Goal: Task Accomplishment & Management: Use online tool/utility

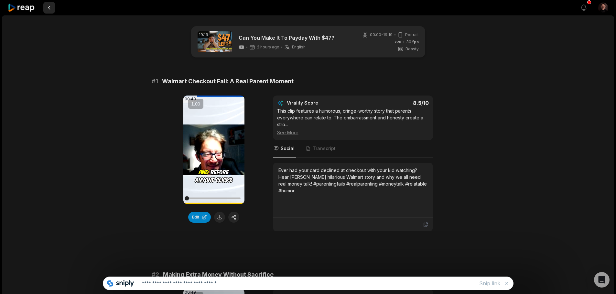
click at [52, 8] on button at bounding box center [49, 8] width 12 height 12
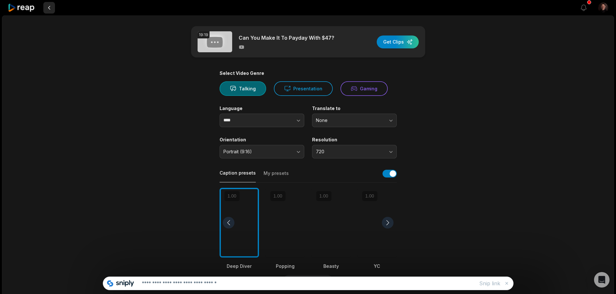
click at [52, 7] on button at bounding box center [49, 8] width 12 height 12
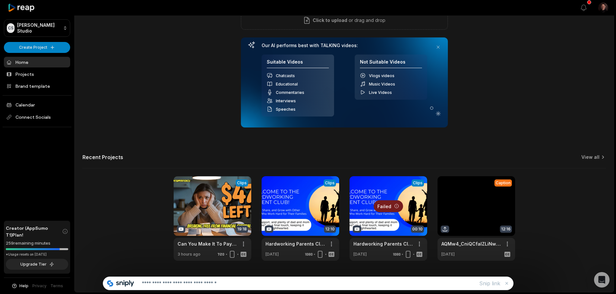
scroll to position [72, 0]
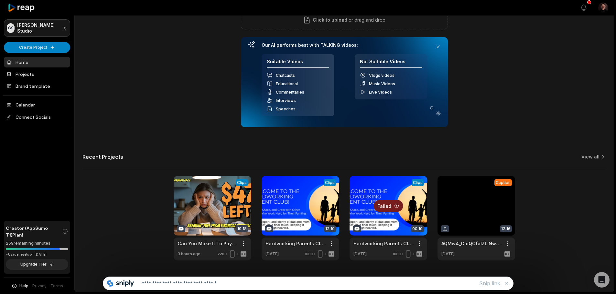
click at [63, 27] on html "[PERSON_NAME] Studio Create Project Home Projects Brand template Calendar Conne…" at bounding box center [308, 75] width 616 height 294
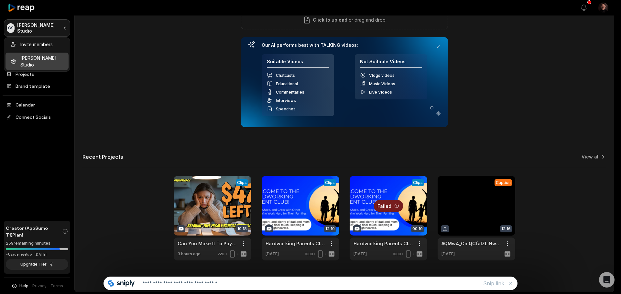
click at [63, 27] on html "[PERSON_NAME] Studio Create Project Home Projects Brand template Calendar Conne…" at bounding box center [310, 75] width 621 height 294
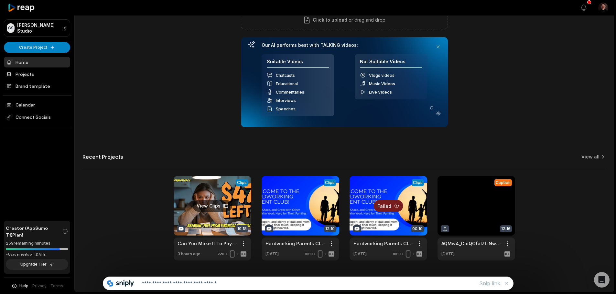
click at [215, 198] on link at bounding box center [213, 218] width 78 height 85
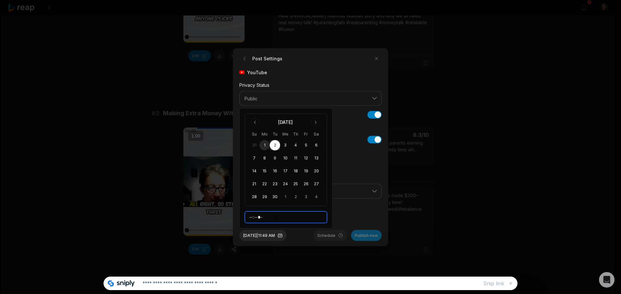
click at [254, 219] on input "*****" at bounding box center [286, 218] width 82 height 12
type input "*****"
click at [299, 239] on div "Sep 2, 2025 | 7:49 AM Schedule Publish now" at bounding box center [310, 233] width 142 height 16
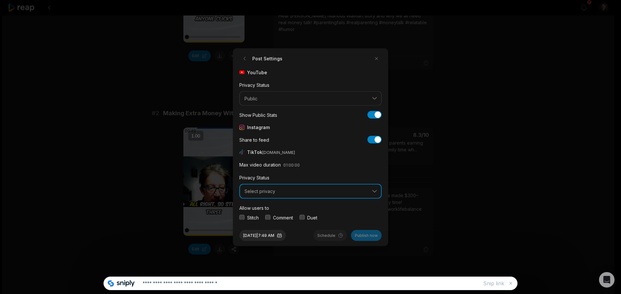
click at [272, 190] on span "Select privacy" at bounding box center [305, 192] width 123 height 6
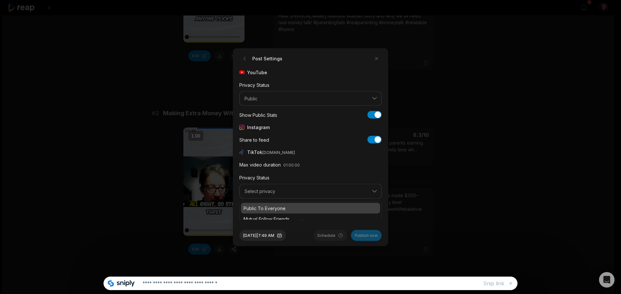
click at [274, 209] on p "Public To Everyone" at bounding box center [310, 208] width 134 height 7
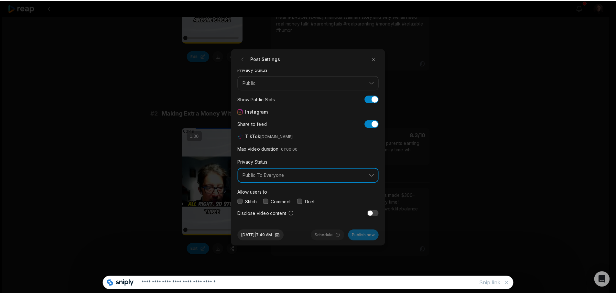
scroll to position [24, 0]
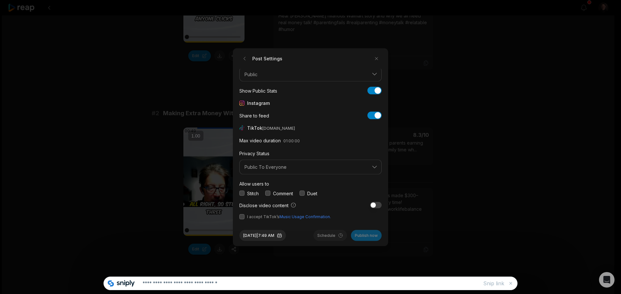
click at [241, 193] on button "button" at bounding box center [241, 193] width 5 height 5
click at [265, 194] on button "button" at bounding box center [267, 193] width 5 height 5
click at [305, 194] on button "button" at bounding box center [301, 193] width 5 height 5
click at [240, 215] on button "button" at bounding box center [241, 216] width 5 height 5
click at [325, 235] on button "Schedule" at bounding box center [330, 235] width 34 height 11
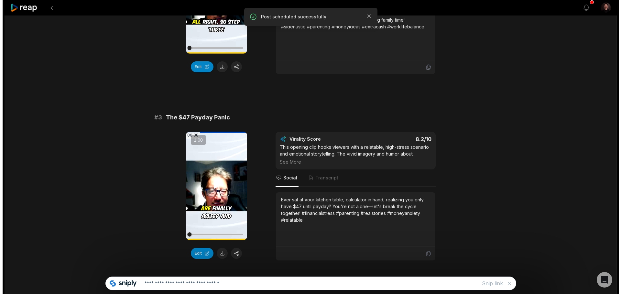
scroll to position [388, 0]
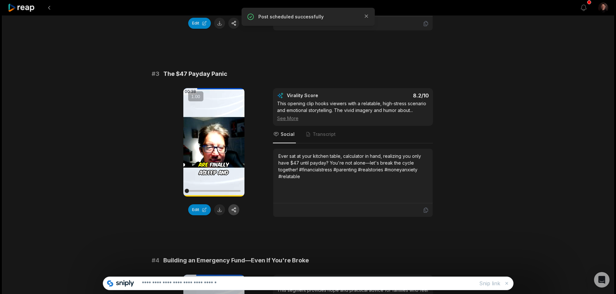
click at [231, 209] on button "button" at bounding box center [233, 210] width 11 height 11
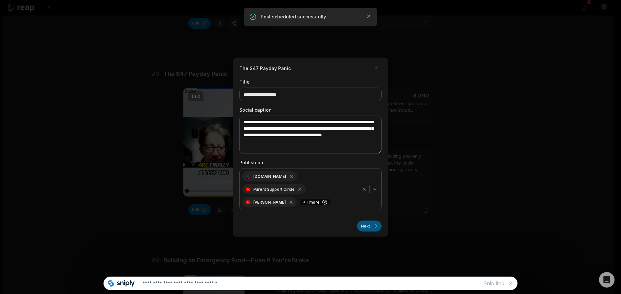
click at [371, 223] on button "Next" at bounding box center [369, 226] width 25 height 11
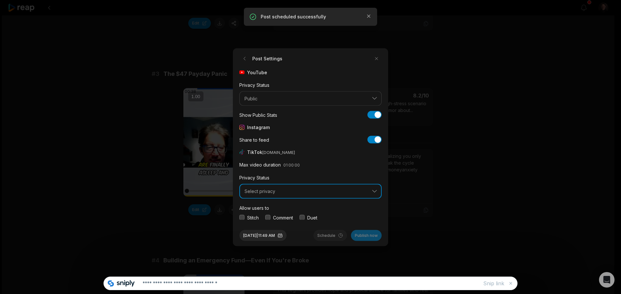
click at [275, 192] on span "Select privacy" at bounding box center [305, 192] width 123 height 6
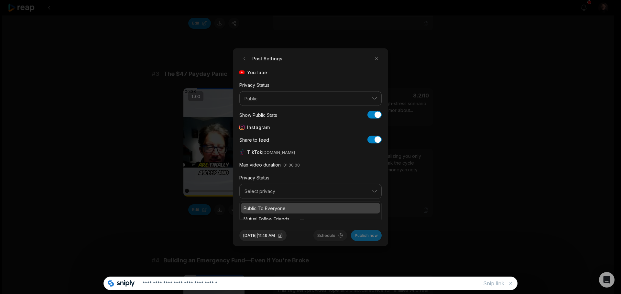
click at [271, 210] on p "Public To Everyone" at bounding box center [310, 208] width 134 height 7
click at [242, 219] on button "button" at bounding box center [241, 217] width 5 height 5
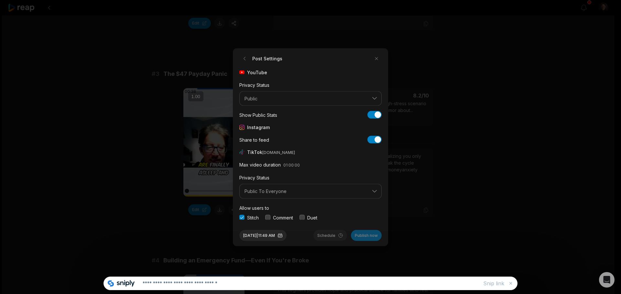
click at [266, 215] on div "Comment" at bounding box center [279, 217] width 28 height 7
click at [307, 217] on div "Duet" at bounding box center [308, 217] width 18 height 7
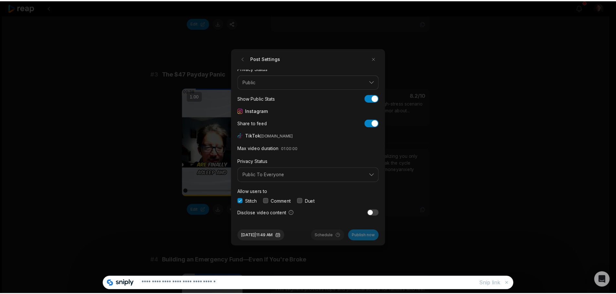
scroll to position [24, 0]
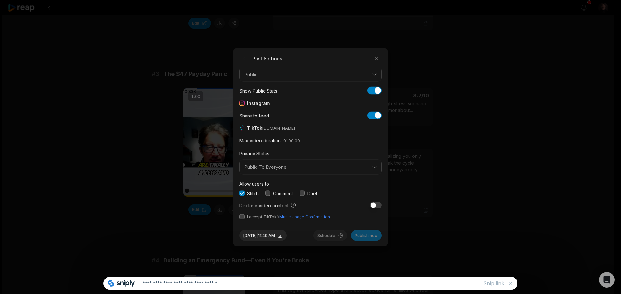
click at [301, 193] on button "button" at bounding box center [301, 193] width 5 height 5
click at [240, 215] on button "button" at bounding box center [241, 216] width 5 height 5
click at [260, 234] on button "Sep 1, 2025 | 11:49 AM" at bounding box center [262, 235] width 47 height 11
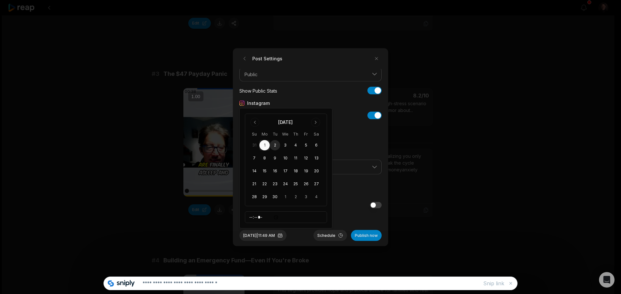
click at [273, 144] on button "2" at bounding box center [275, 145] width 10 height 10
click at [254, 220] on input "*****" at bounding box center [286, 218] width 82 height 12
click at [253, 218] on input "*****" at bounding box center [286, 218] width 82 height 12
click at [252, 217] on input "*****" at bounding box center [286, 218] width 82 height 12
click at [268, 216] on input "*****" at bounding box center [286, 218] width 82 height 12
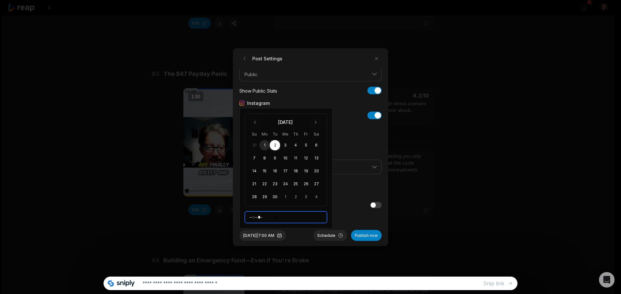
type input "*****"
click at [317, 234] on button "Schedule" at bounding box center [330, 235] width 34 height 11
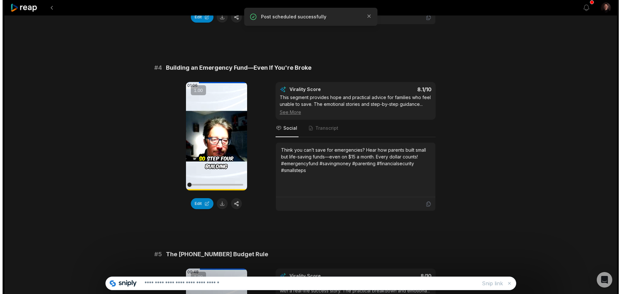
scroll to position [582, 0]
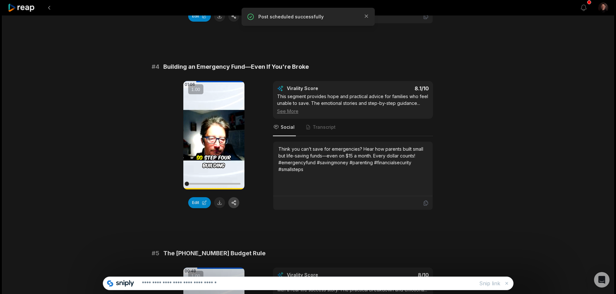
click at [233, 202] on button "button" at bounding box center [233, 203] width 11 height 11
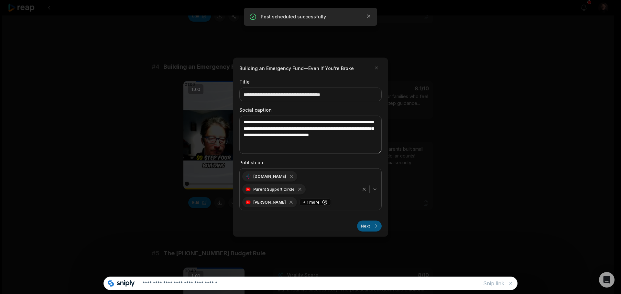
click at [366, 223] on button "Next" at bounding box center [369, 226] width 25 height 11
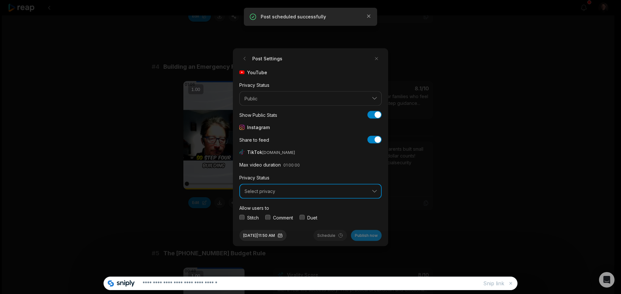
click at [263, 194] on span "Select privacy" at bounding box center [305, 192] width 123 height 6
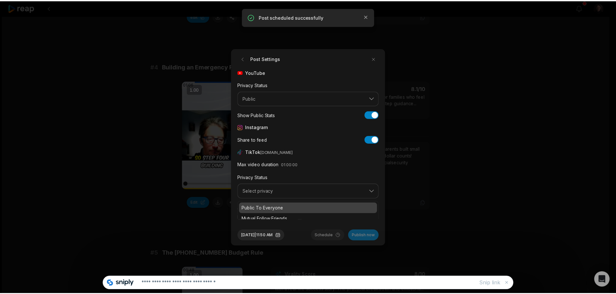
scroll to position [24, 0]
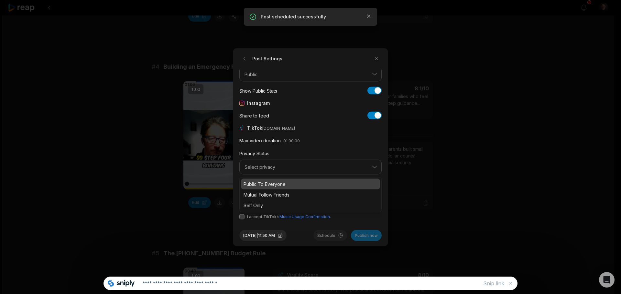
click at [256, 186] on p "Public To Everyone" at bounding box center [310, 184] width 134 height 7
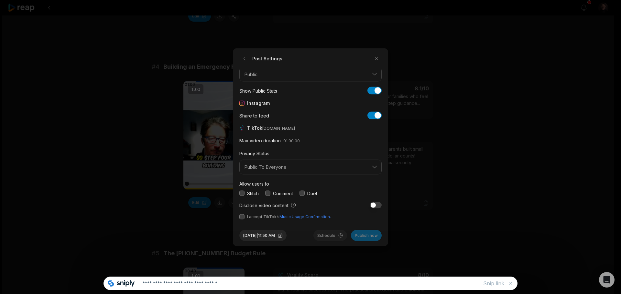
click at [242, 193] on button "button" at bounding box center [241, 193] width 5 height 5
click at [270, 193] on button "button" at bounding box center [267, 193] width 5 height 5
click at [302, 191] on button "button" at bounding box center [301, 193] width 5 height 5
click at [243, 218] on button "button" at bounding box center [241, 216] width 5 height 5
click at [253, 233] on button "Sep 1, 2025 | 11:50 AM" at bounding box center [262, 235] width 47 height 11
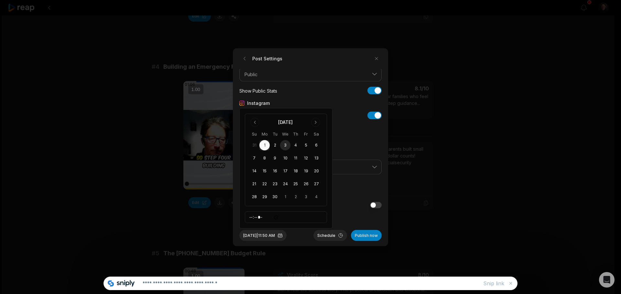
click at [286, 144] on button "3" at bounding box center [285, 145] width 10 height 10
click at [253, 216] on input "*****" at bounding box center [286, 218] width 82 height 12
type input "*****"
click at [326, 234] on button "Schedule" at bounding box center [330, 235] width 34 height 11
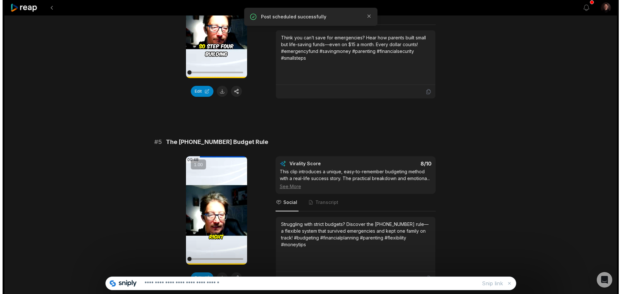
scroll to position [711, 0]
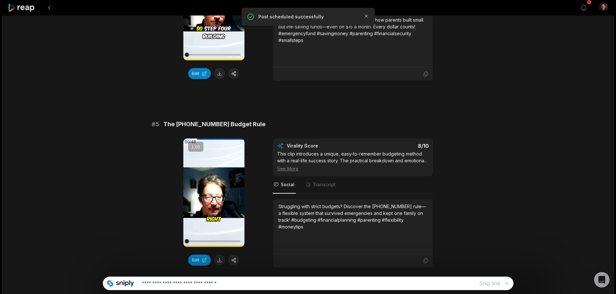
click at [239, 257] on div "Edit" at bounding box center [213, 260] width 61 height 11
click at [231, 260] on button "button" at bounding box center [233, 260] width 11 height 11
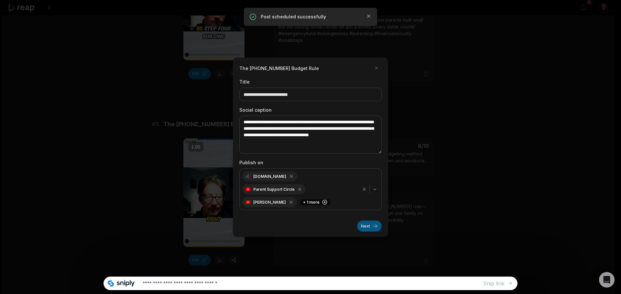
click at [363, 223] on button "Next" at bounding box center [369, 226] width 25 height 11
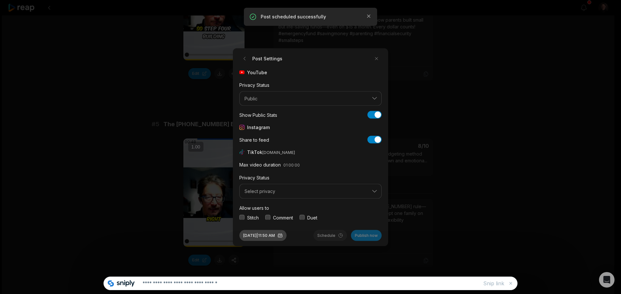
click at [266, 235] on button "Sep 1, 2025 | 11:50 AM" at bounding box center [262, 235] width 47 height 11
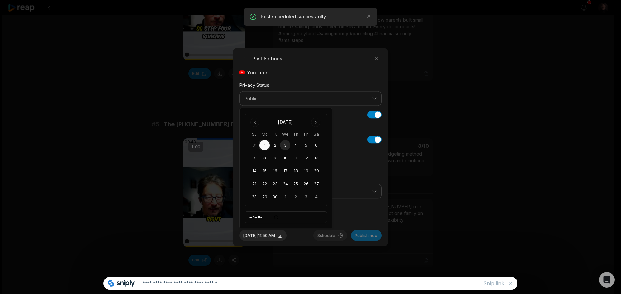
click at [285, 145] on button "3" at bounding box center [285, 145] width 10 height 10
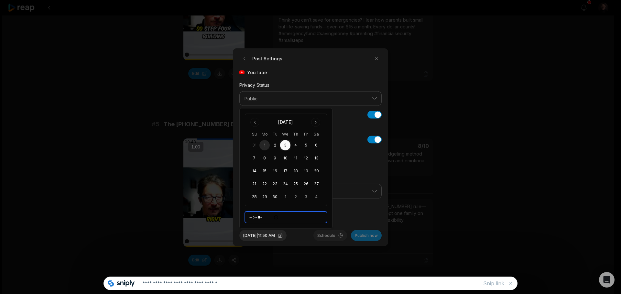
click at [252, 217] on input "*****" at bounding box center [286, 218] width 82 height 12
click at [272, 216] on input "*****" at bounding box center [286, 218] width 82 height 12
click at [266, 215] on input "*****" at bounding box center [286, 218] width 82 height 12
type input "*****"
click at [299, 238] on div "Sep 3, 2025 | 7:50 PM Schedule Publish now" at bounding box center [310, 233] width 142 height 16
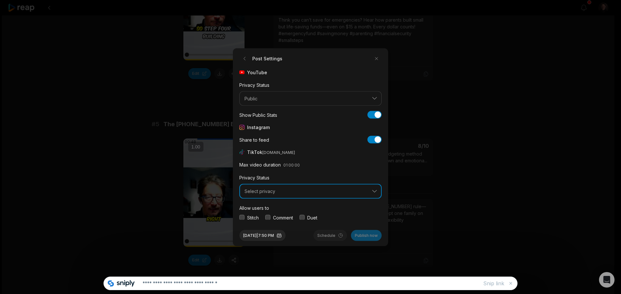
click at [266, 187] on button "Select privacy" at bounding box center [310, 191] width 142 height 15
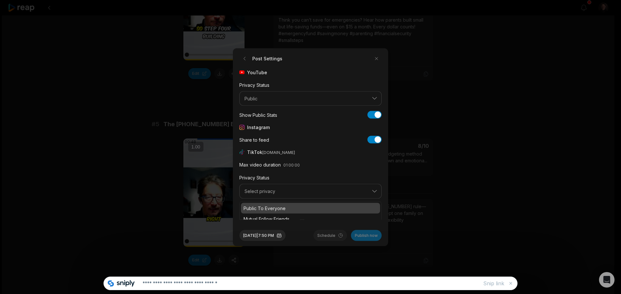
click at [254, 208] on p "Public To Everyone" at bounding box center [310, 208] width 134 height 7
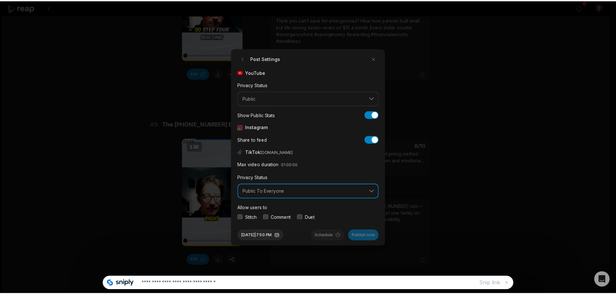
scroll to position [24, 0]
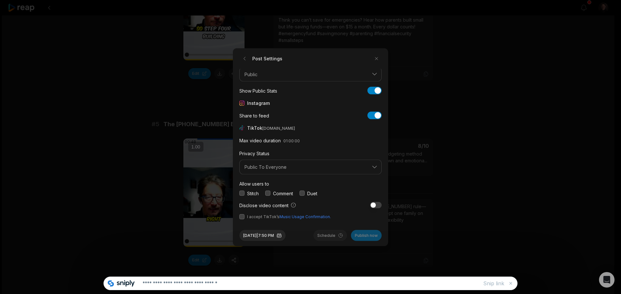
click at [243, 191] on button "button" at bounding box center [241, 193] width 5 height 5
click at [265, 192] on button "button" at bounding box center [267, 193] width 5 height 5
drag, startPoint x: 302, startPoint y: 193, endPoint x: 239, endPoint y: 222, distance: 70.3
click at [302, 193] on button "button" at bounding box center [301, 193] width 5 height 5
click at [242, 216] on button "button" at bounding box center [241, 216] width 5 height 5
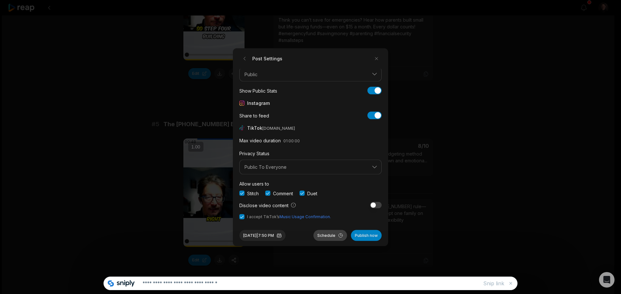
click at [322, 233] on button "Schedule" at bounding box center [330, 235] width 34 height 11
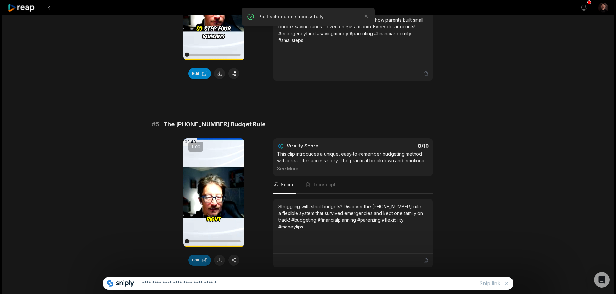
click at [198, 261] on button "Edit" at bounding box center [199, 260] width 23 height 11
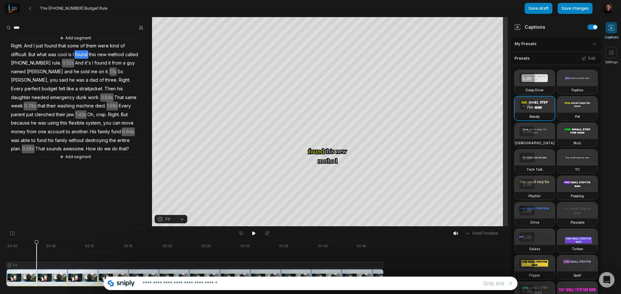
drag, startPoint x: 8, startPoint y: 243, endPoint x: 37, endPoint y: 240, distance: 28.3
click at [37, 240] on div "Hide Timeline . 00:00 . 00:05 . 00:10 . 00:15 . 00:20 . 00:25 . 00:30 . 00:35 .…" at bounding box center [254, 261] width 508 height 68
click at [586, 59] on button "Edit" at bounding box center [588, 58] width 17 height 8
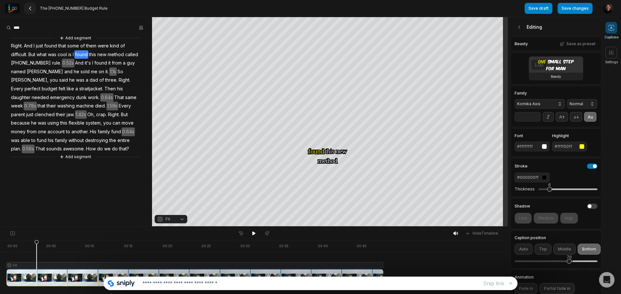
click at [28, 7] on icon at bounding box center [29, 8] width 5 height 5
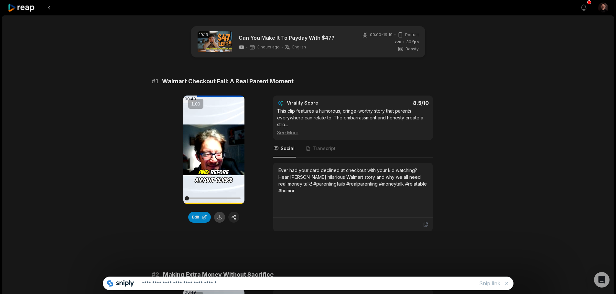
click at [218, 220] on button at bounding box center [219, 217] width 11 height 11
